Goal: Find specific page/section: Find specific page/section

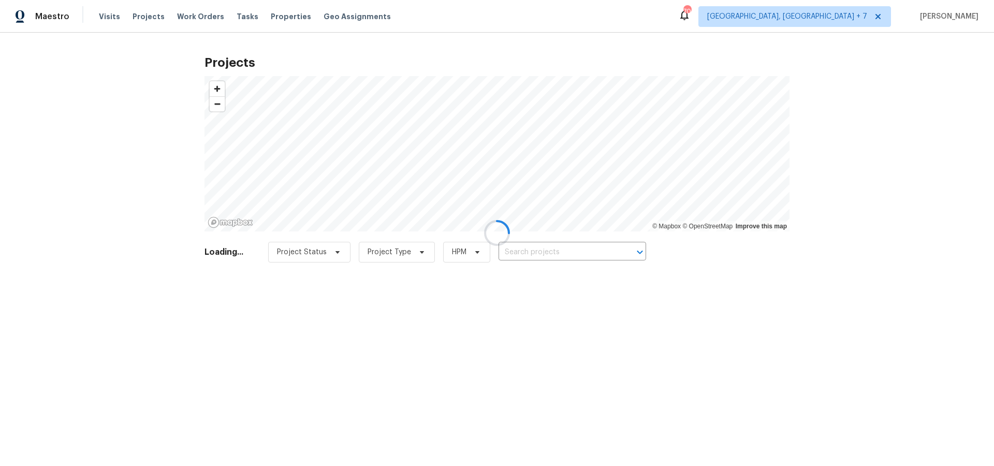
click at [539, 255] on div at bounding box center [497, 233] width 994 height 466
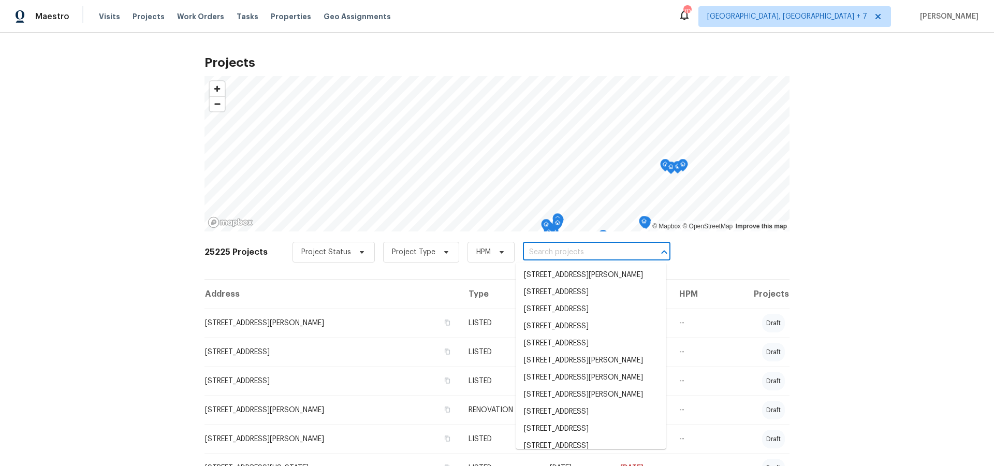
click at [538, 252] on input "text" at bounding box center [582, 252] width 119 height 16
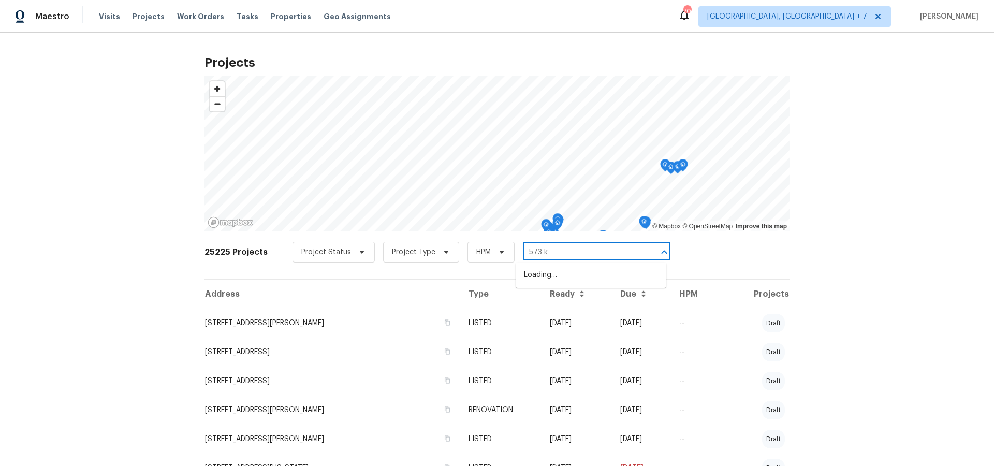
type input "573 ka"
click at [542, 273] on li "[STREET_ADDRESS][PERSON_NAME]" at bounding box center [590, 275] width 151 height 17
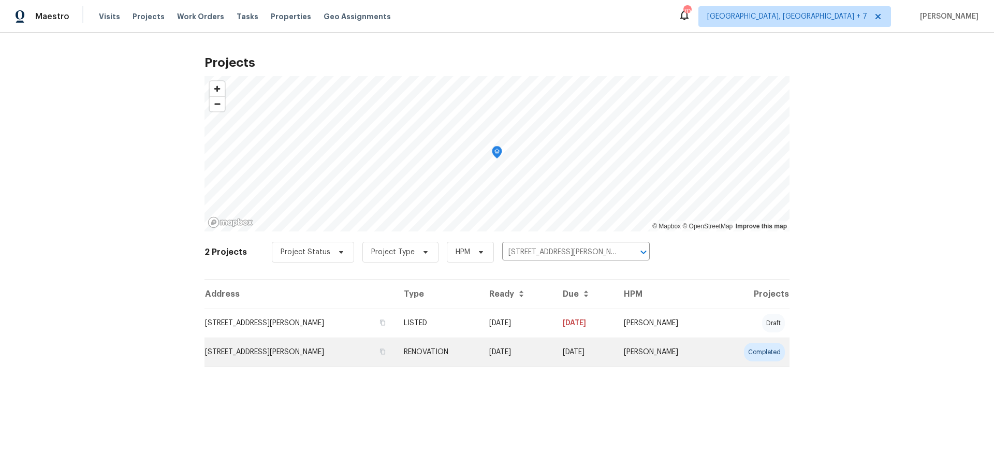
click at [290, 349] on td "[STREET_ADDRESS][PERSON_NAME]" at bounding box center [299, 351] width 191 height 29
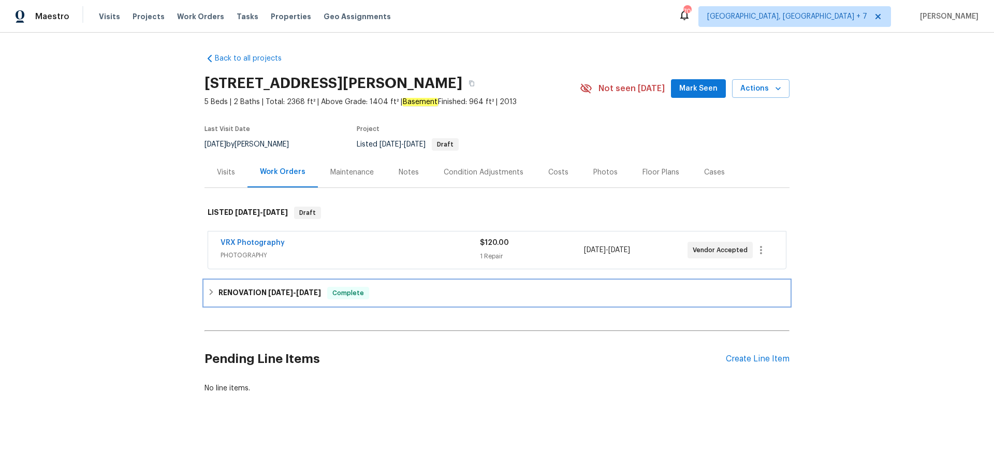
click at [247, 288] on h6 "RENOVATION [DATE] - [DATE]" at bounding box center [269, 293] width 102 height 12
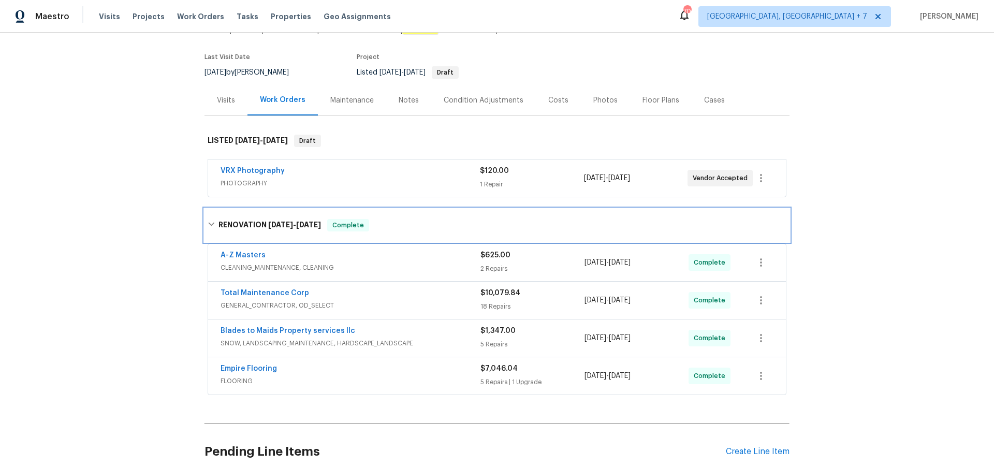
scroll to position [72, 0]
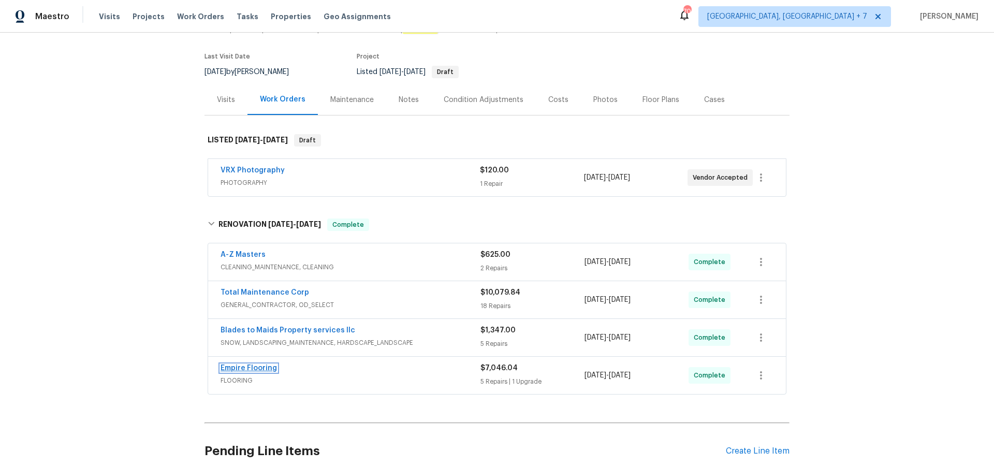
click at [253, 366] on link "Empire Flooring" at bounding box center [248, 367] width 56 height 7
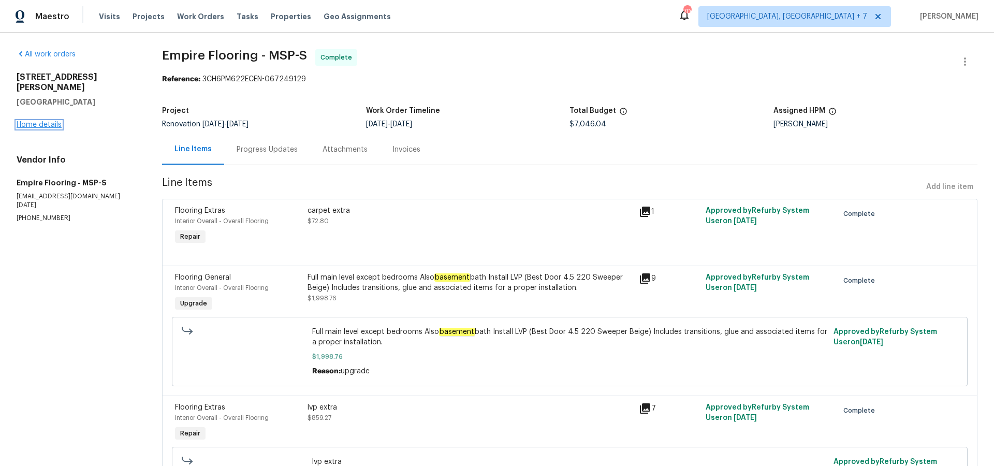
click at [46, 121] on link "Home details" at bounding box center [39, 124] width 45 height 7
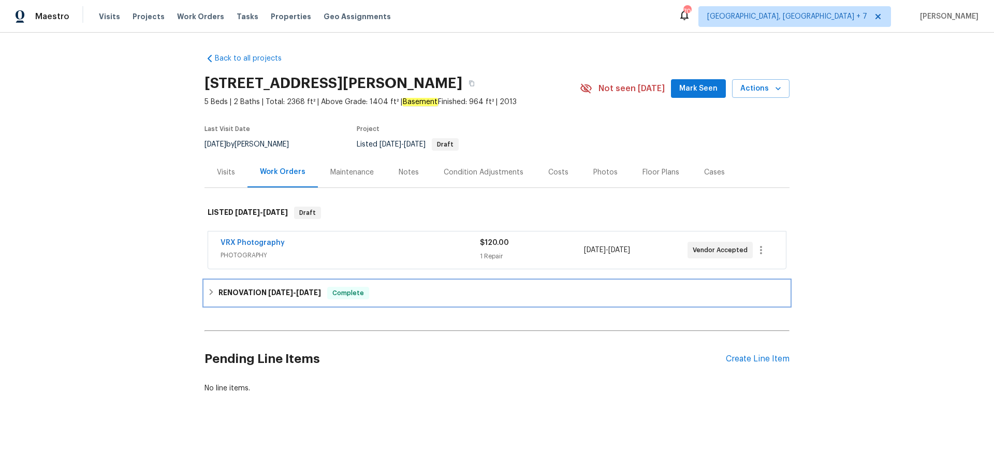
click at [268, 290] on span "[DATE]" at bounding box center [280, 292] width 25 height 7
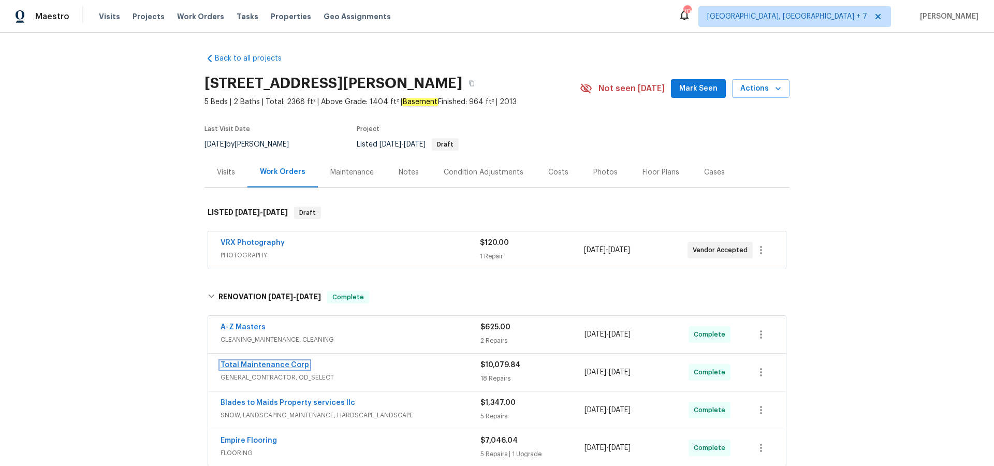
click at [285, 362] on link "Total Maintenance Corp" at bounding box center [264, 364] width 89 height 7
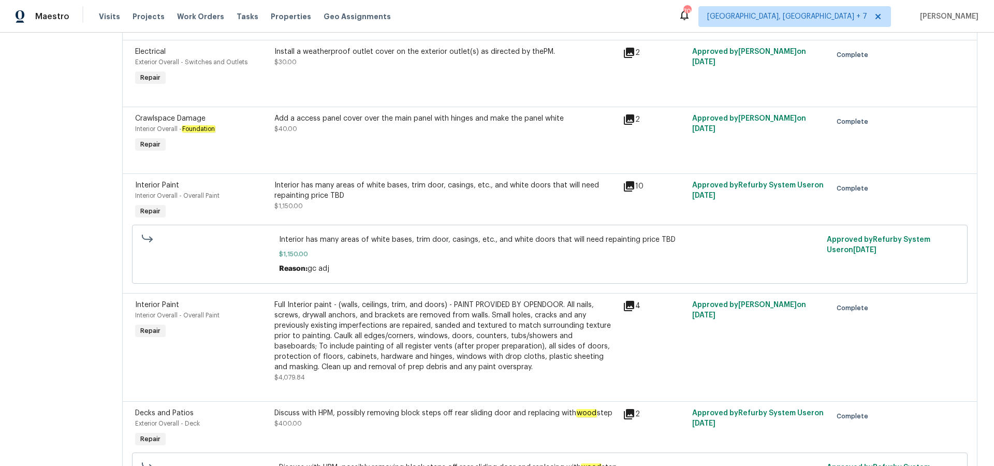
scroll to position [729, 0]
